Goal: Information Seeking & Learning: Find specific fact

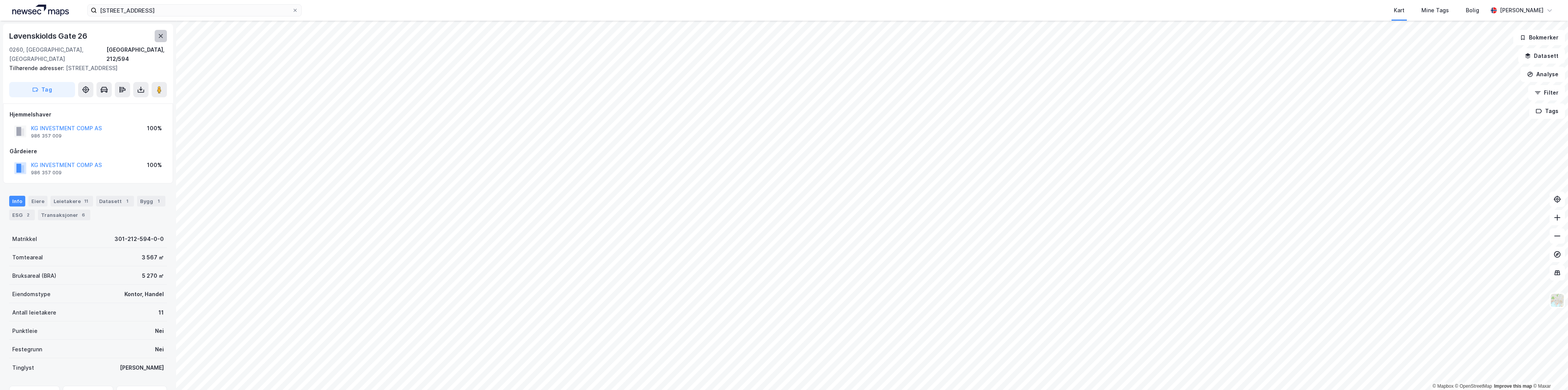
click at [164, 35] on button at bounding box center [161, 36] width 12 height 12
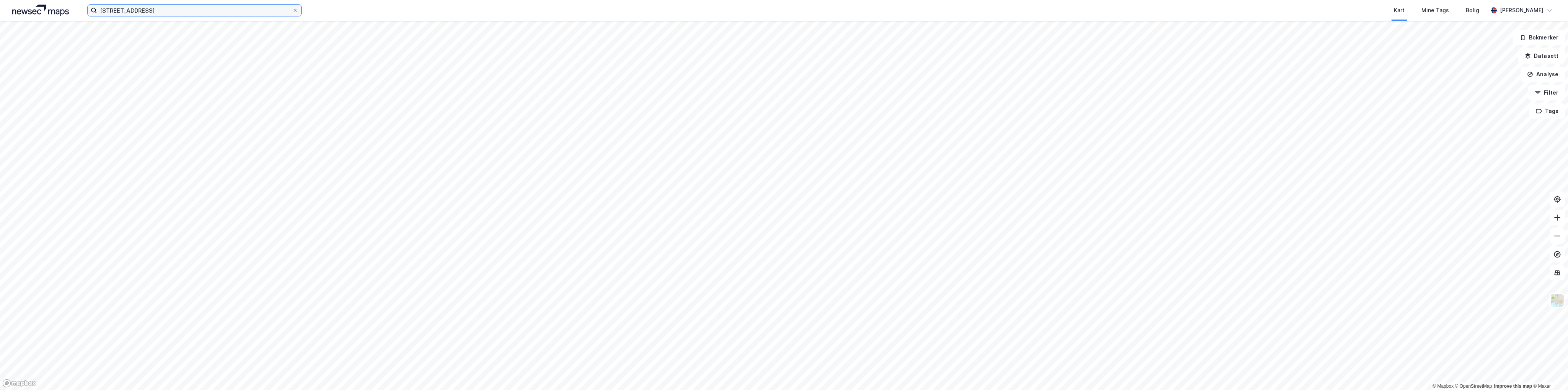
click at [136, 10] on input "[STREET_ADDRESS]" at bounding box center [194, 10] width 195 height 12
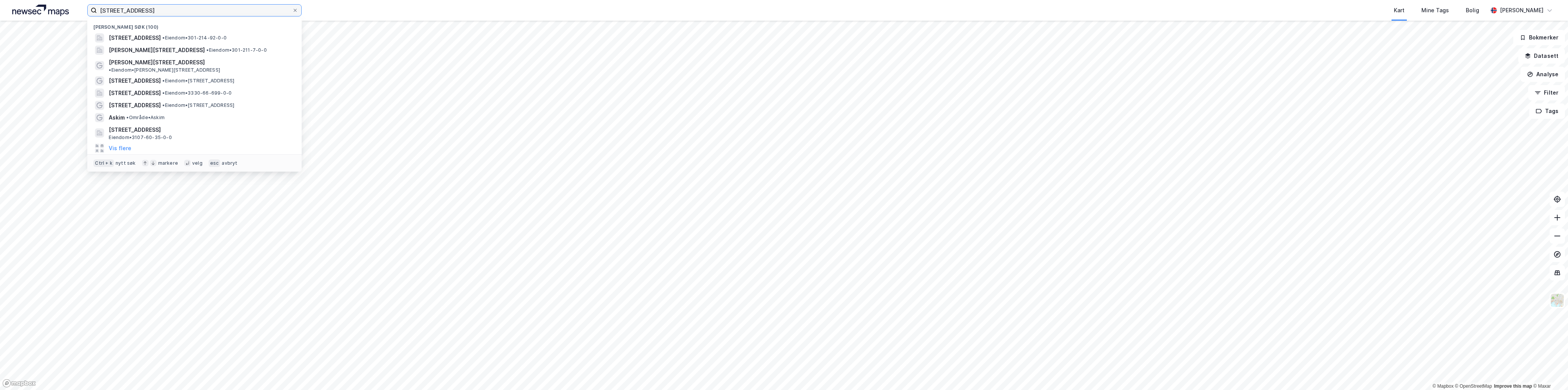
click at [137, 11] on input "[STREET_ADDRESS]" at bounding box center [194, 10] width 195 height 12
click at [138, 11] on input "[STREET_ADDRESS]" at bounding box center [194, 10] width 195 height 12
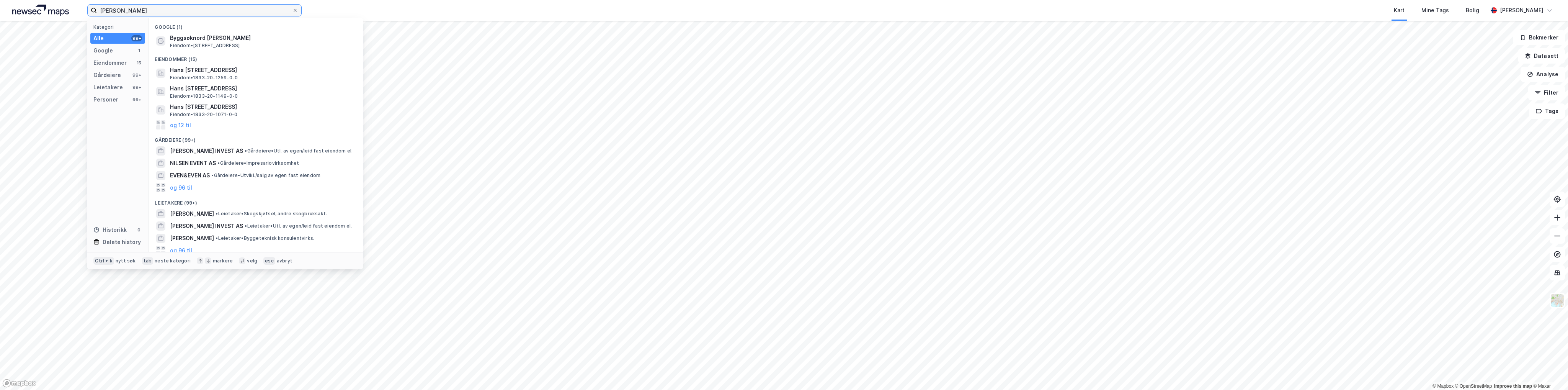
click at [112, 10] on input "[PERSON_NAME]" at bounding box center [194, 10] width 195 height 12
type input "[PERSON_NAME]"
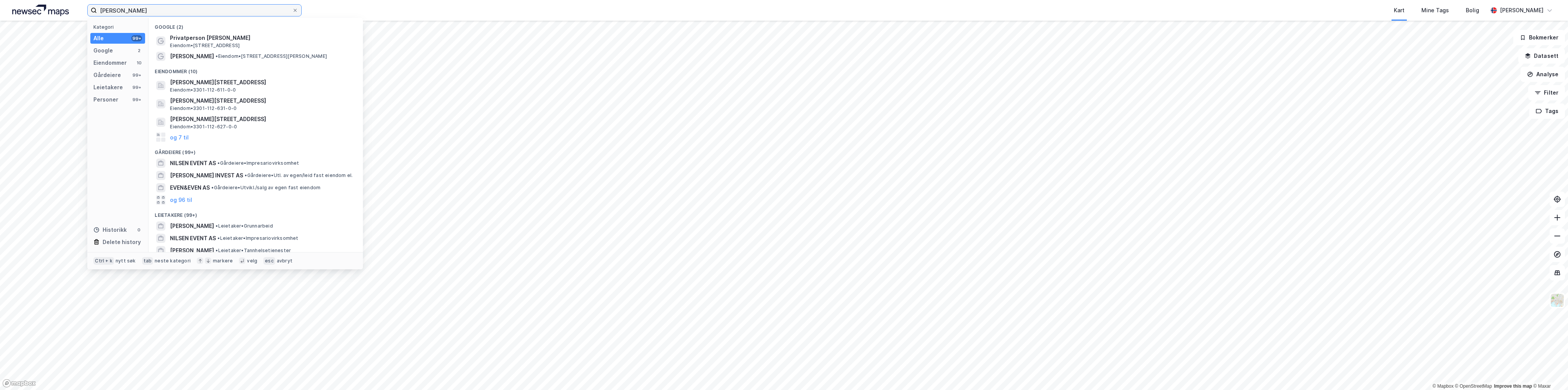
drag, startPoint x: 181, startPoint y: 10, endPoint x: 12, endPoint y: 4, distance: 169.1
click at [12, 4] on div "[PERSON_NAME] Kategori Alle 99+ Google 2 Eiendommer 10 Gårdeiere 99+ Leietakere…" at bounding box center [784, 10] width 1568 height 21
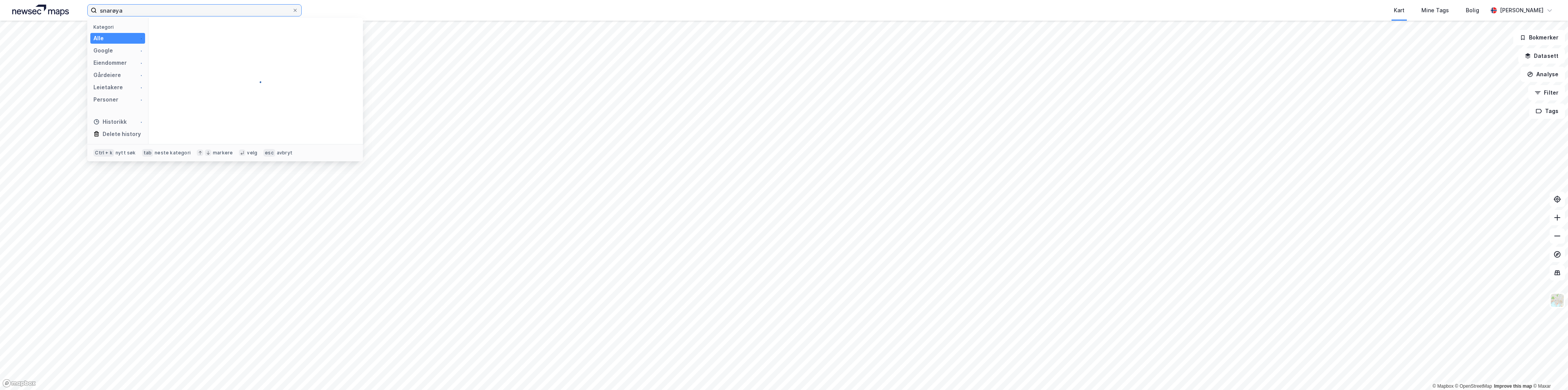
type input "snarøya"
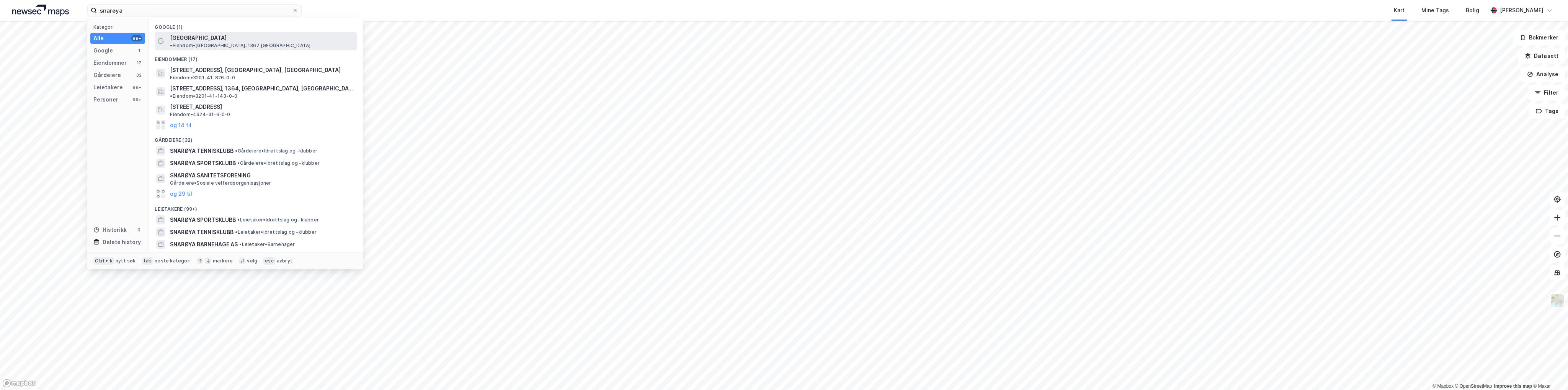
click at [208, 43] on span "• [PERSON_NAME][GEOGRAPHIC_DATA], 1367 [GEOGRAPHIC_DATA]" at bounding box center [240, 46] width 141 height 6
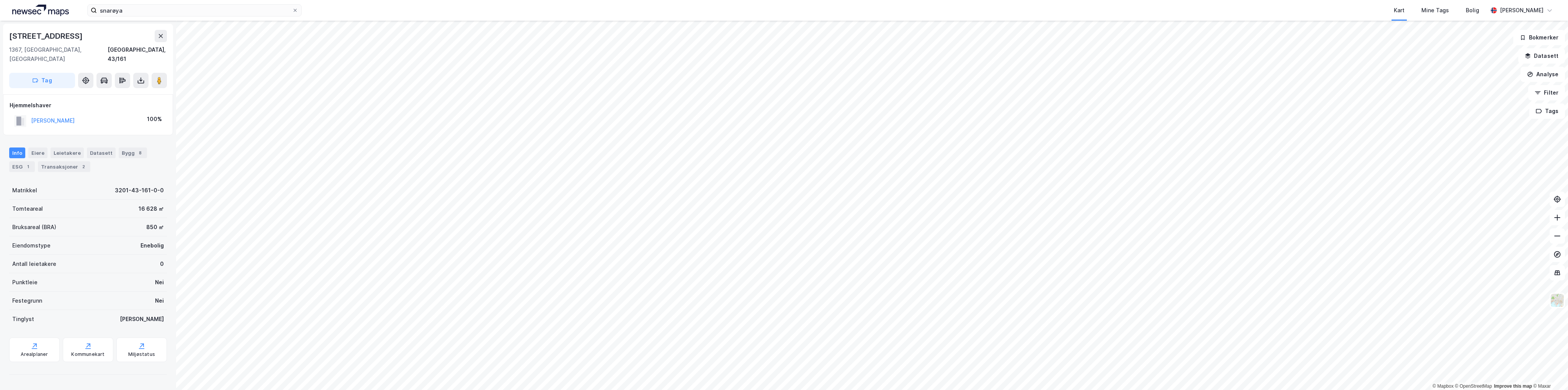
click at [507, 12] on div "snarøya Kart Mine Tags Bolig [PERSON_NAME] © Mapbox © OpenStreetMap Improve thi…" at bounding box center [784, 195] width 1568 height 390
click at [161, 77] on image at bounding box center [159, 80] width 5 height 8
click at [52, 177] on div "Transaksjoner 3" at bounding box center [64, 183] width 52 height 11
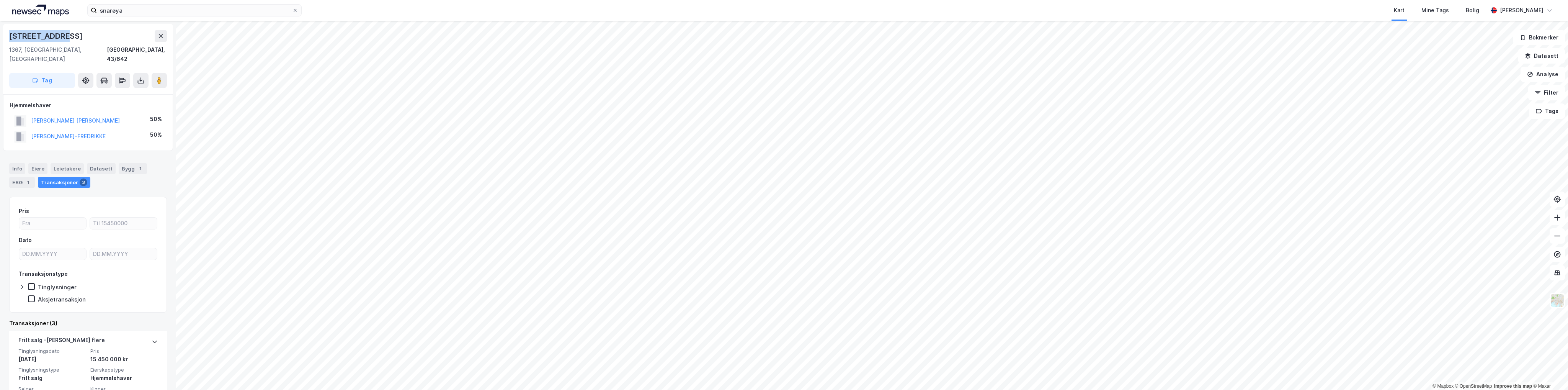
drag, startPoint x: 68, startPoint y: 37, endPoint x: 6, endPoint y: 37, distance: 62.0
click at [6, 37] on div "[STREET_ADDRESS]" at bounding box center [88, 59] width 170 height 71
copy div "[STREET_ADDRESS]"
